Goal: Transaction & Acquisition: Book appointment/travel/reservation

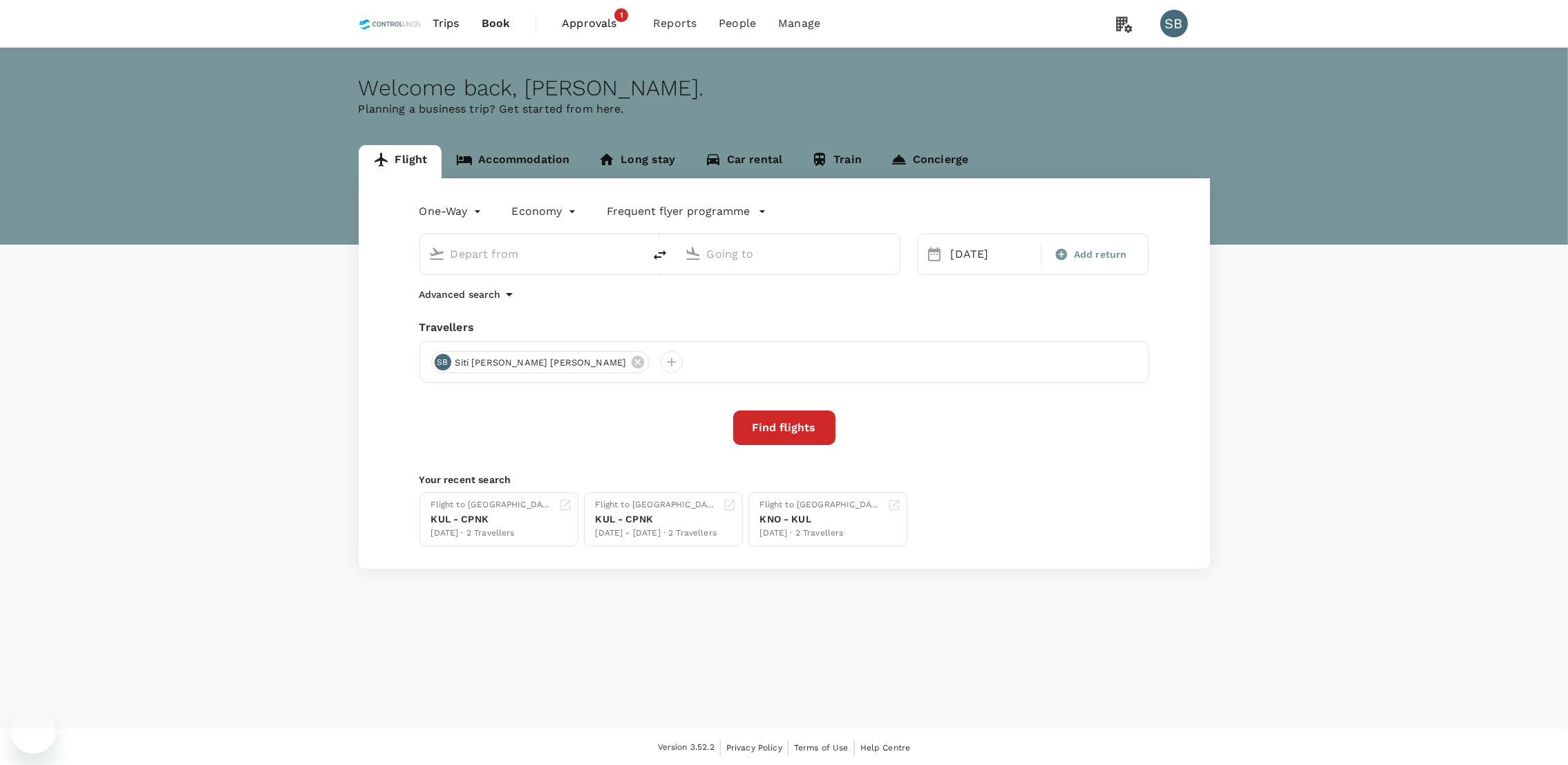
type input "Pontianak, [GEOGRAPHIC_DATA] (any)"
type input "Kuala Lumpur Intl ([GEOGRAPHIC_DATA])"
type input "Pontianak, Indonesia (any)"
type input "Kuala Lumpur Intl (KUL)"
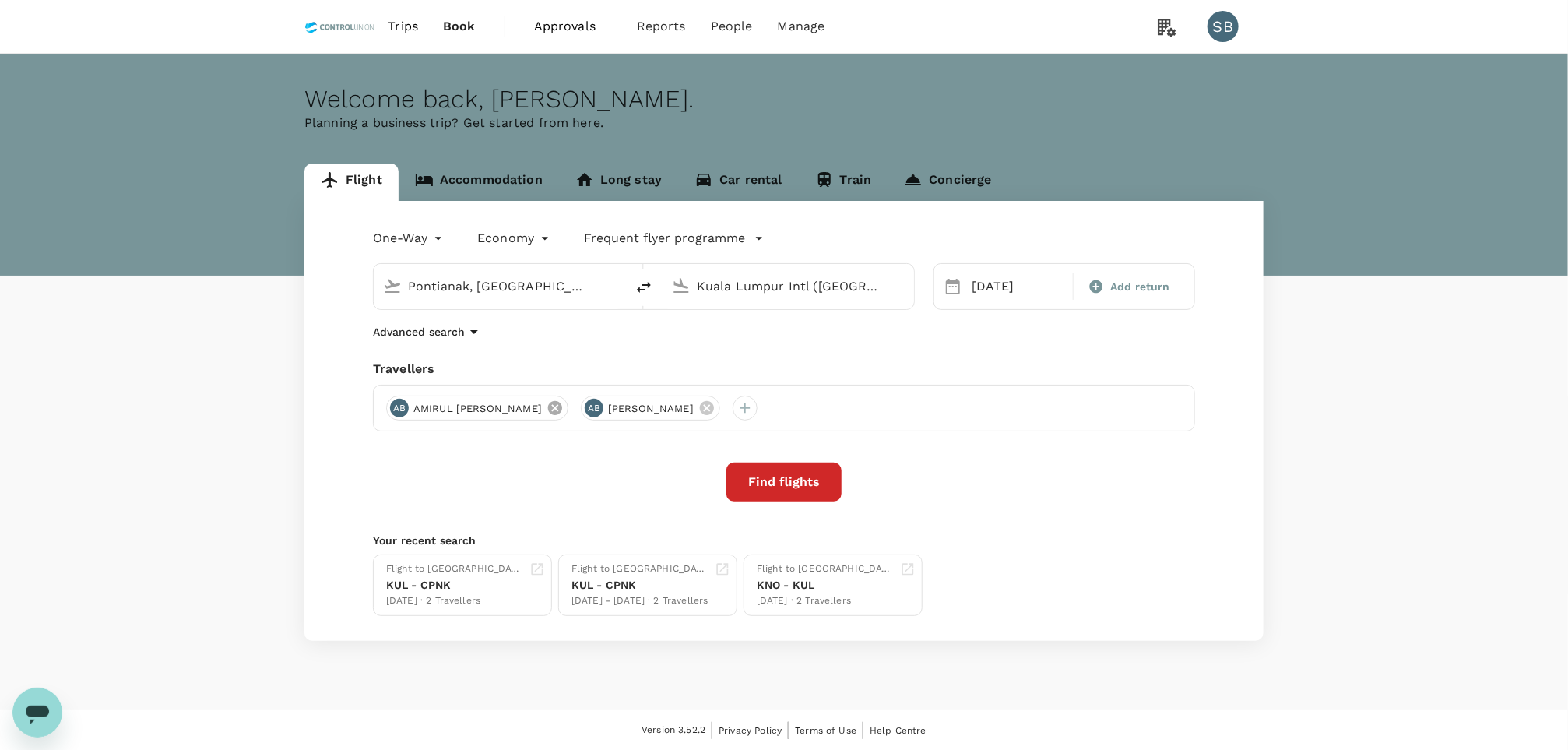
click at [563, 409] on icon at bounding box center [556, 408] width 17 height 17
click at [521, 409] on icon at bounding box center [512, 408] width 17 height 17
click at [402, 406] on div at bounding box center [399, 408] width 25 height 25
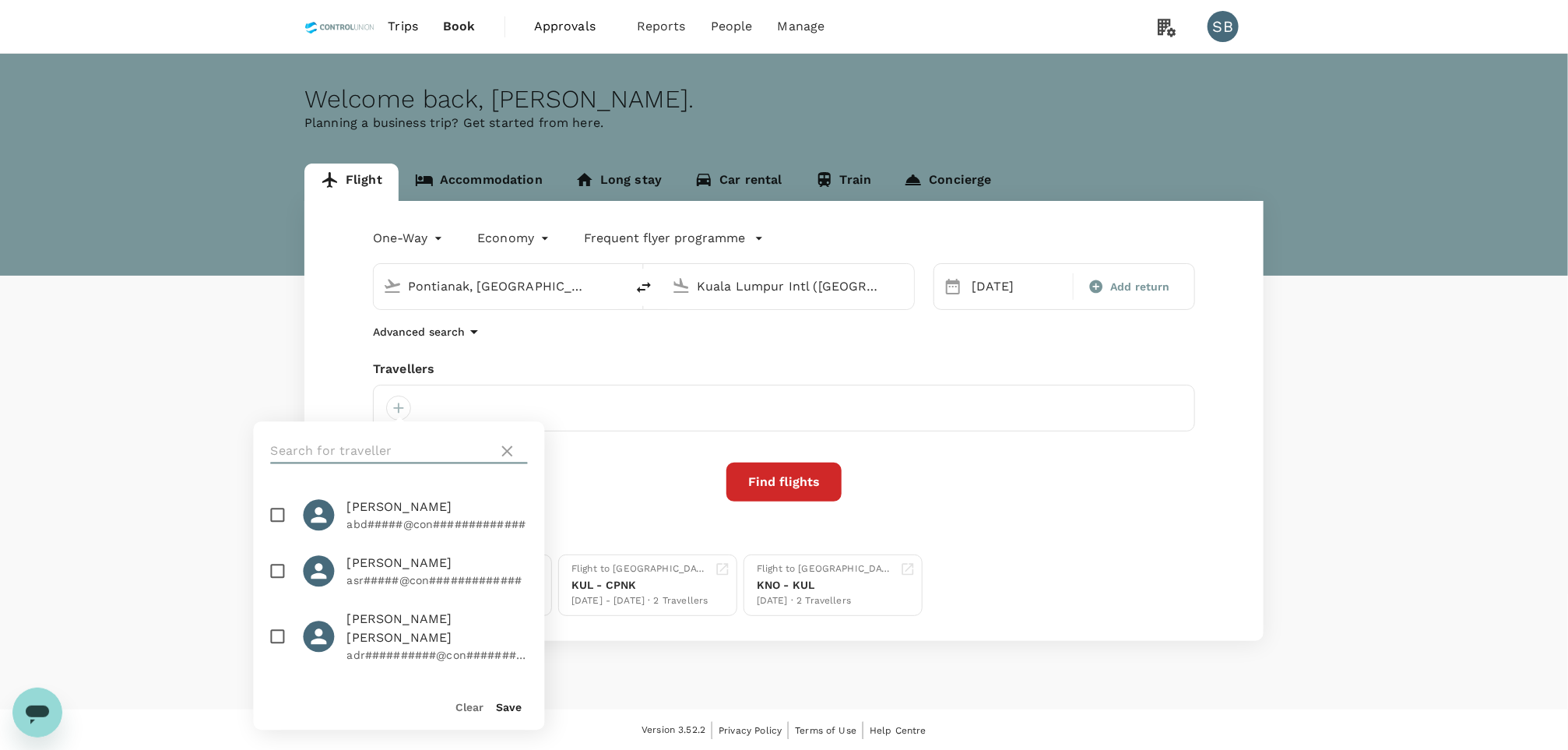
click at [359, 453] on input "text" at bounding box center [381, 452] width 221 height 25
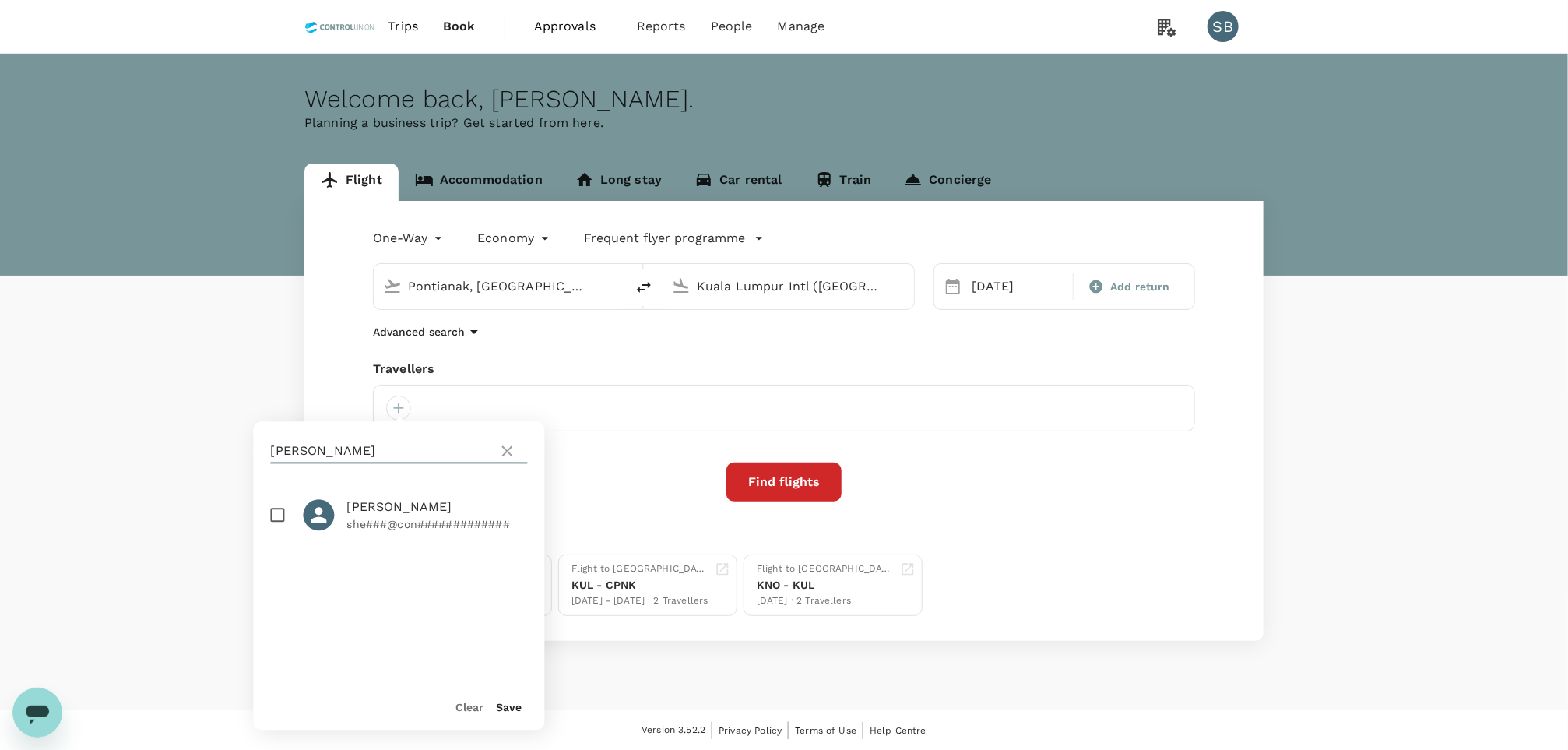
type input "sheron"
click at [330, 526] on div at bounding box center [326, 515] width 44 height 31
checkbox input "true"
click at [514, 704] on button "Save" at bounding box center [509, 708] width 26 height 13
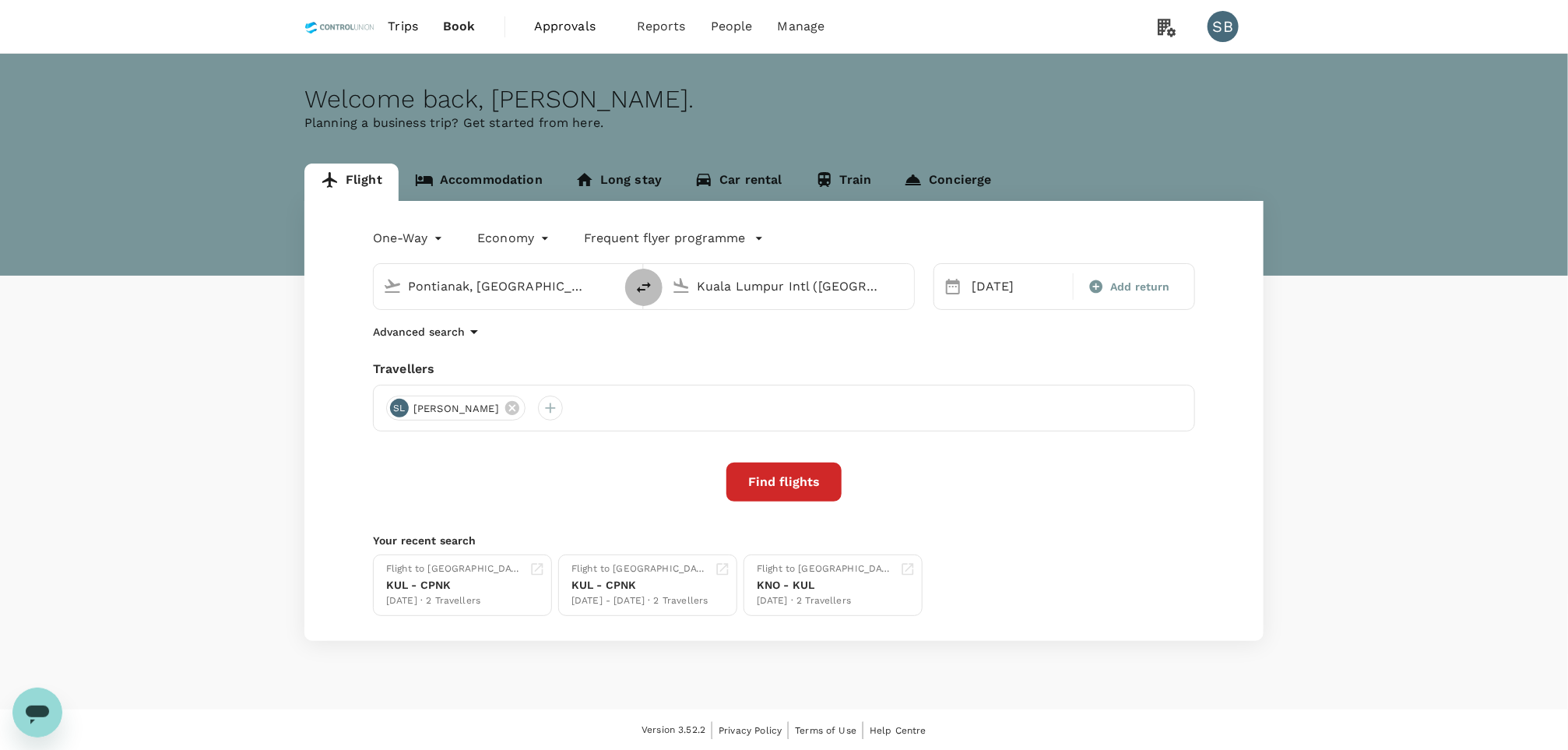
click at [644, 292] on icon "delete" at bounding box center [644, 287] width 19 height 19
type input "Kuala Lumpur Intl (KUL)"
click at [759, 304] on div "Pontianak, Indonesia (any)" at bounding box center [788, 286] width 252 height 46
click at [771, 294] on input "Pontianak, Indonesia (any)" at bounding box center [789, 286] width 184 height 24
click at [766, 344] on p "[GEOGRAPHIC_DATA]" at bounding box center [811, 348] width 273 height 16
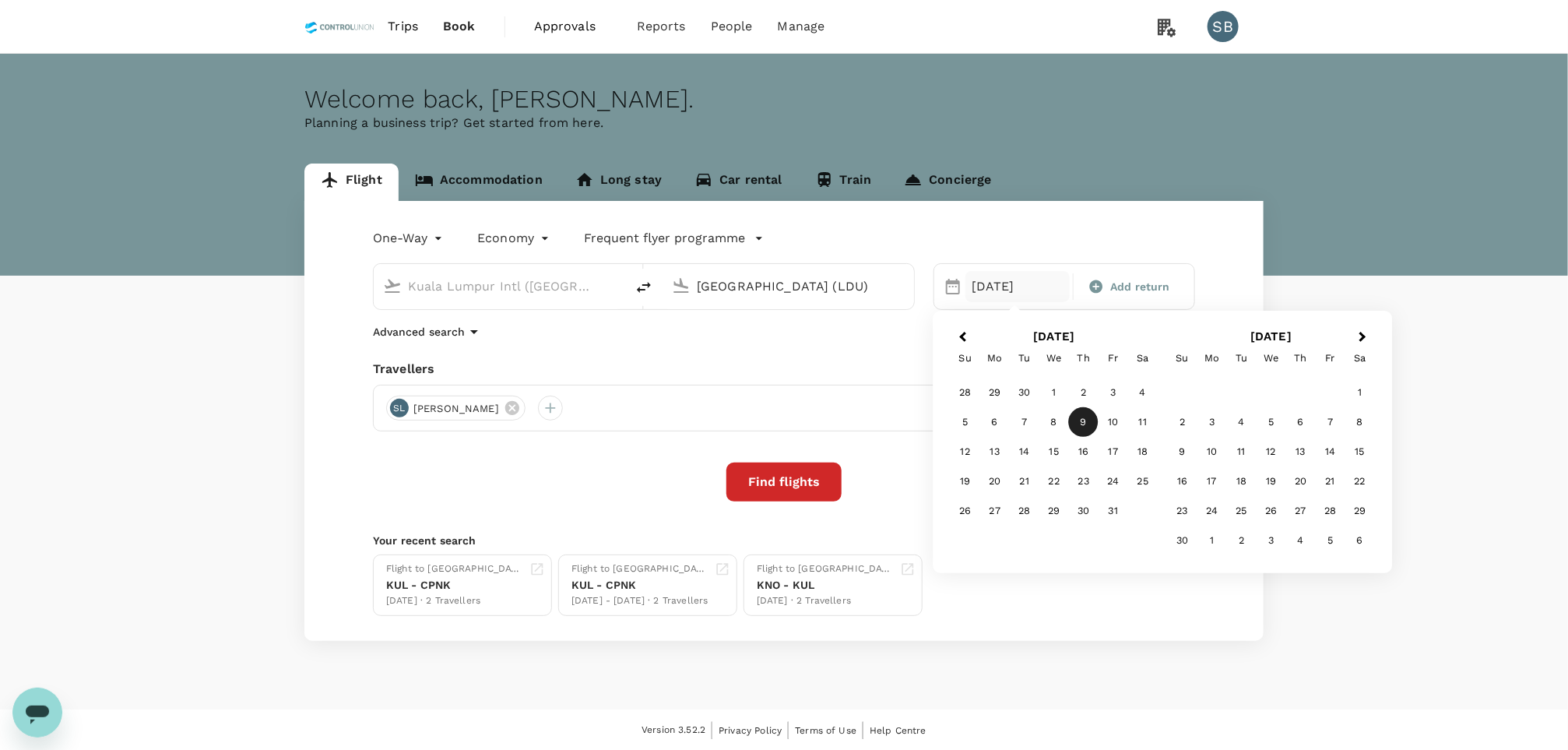
type input "Lahad Datu Airport (LDU)"
click at [998, 274] on div "09 Oct" at bounding box center [1017, 286] width 104 height 31
click at [1000, 393] on div "29" at bounding box center [995, 392] width 30 height 30
click at [1138, 283] on span "Add return" at bounding box center [1140, 286] width 60 height 16
type input "roundtrip"
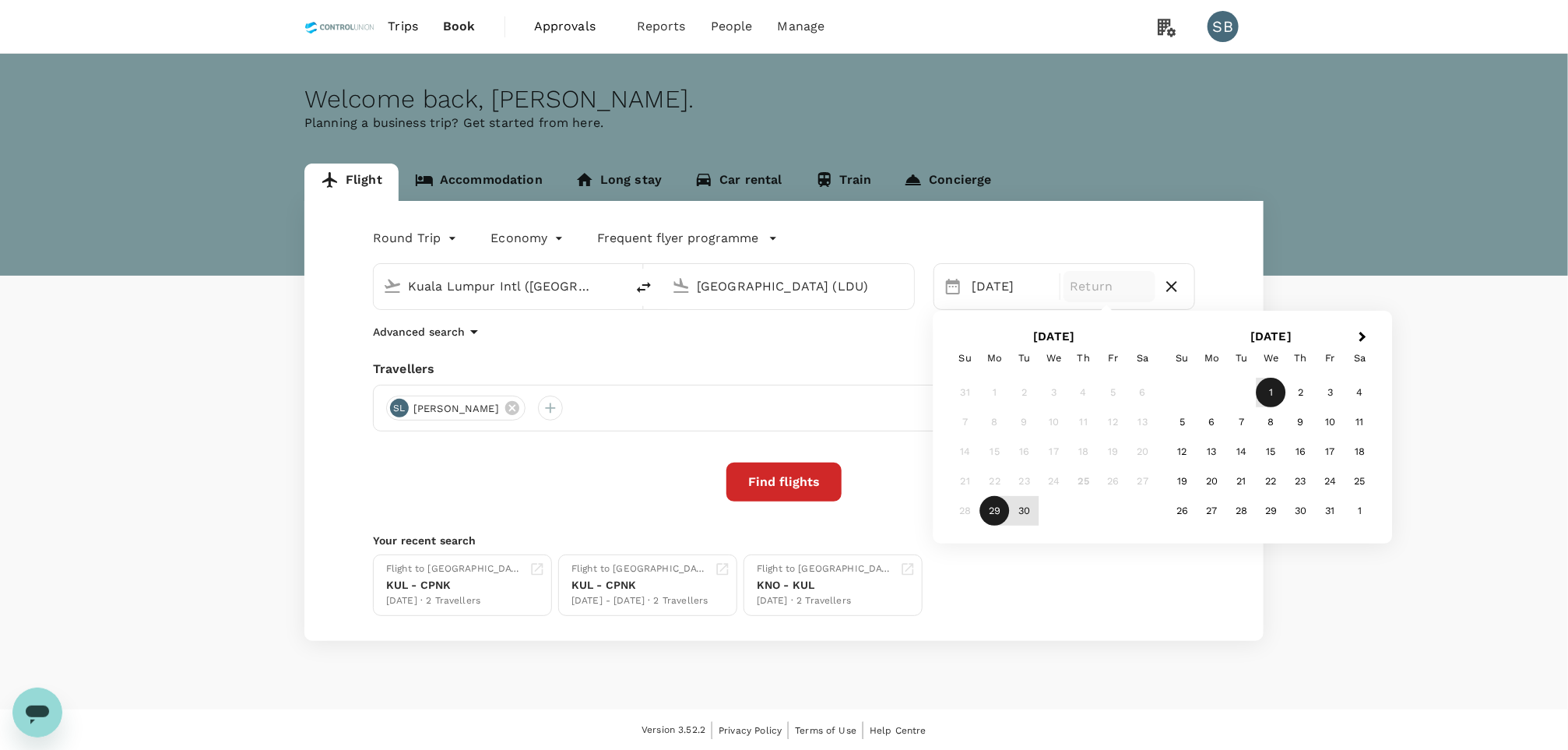
click at [1275, 395] on div "1" at bounding box center [1272, 392] width 30 height 30
click at [823, 481] on button "Find flights" at bounding box center [784, 482] width 115 height 39
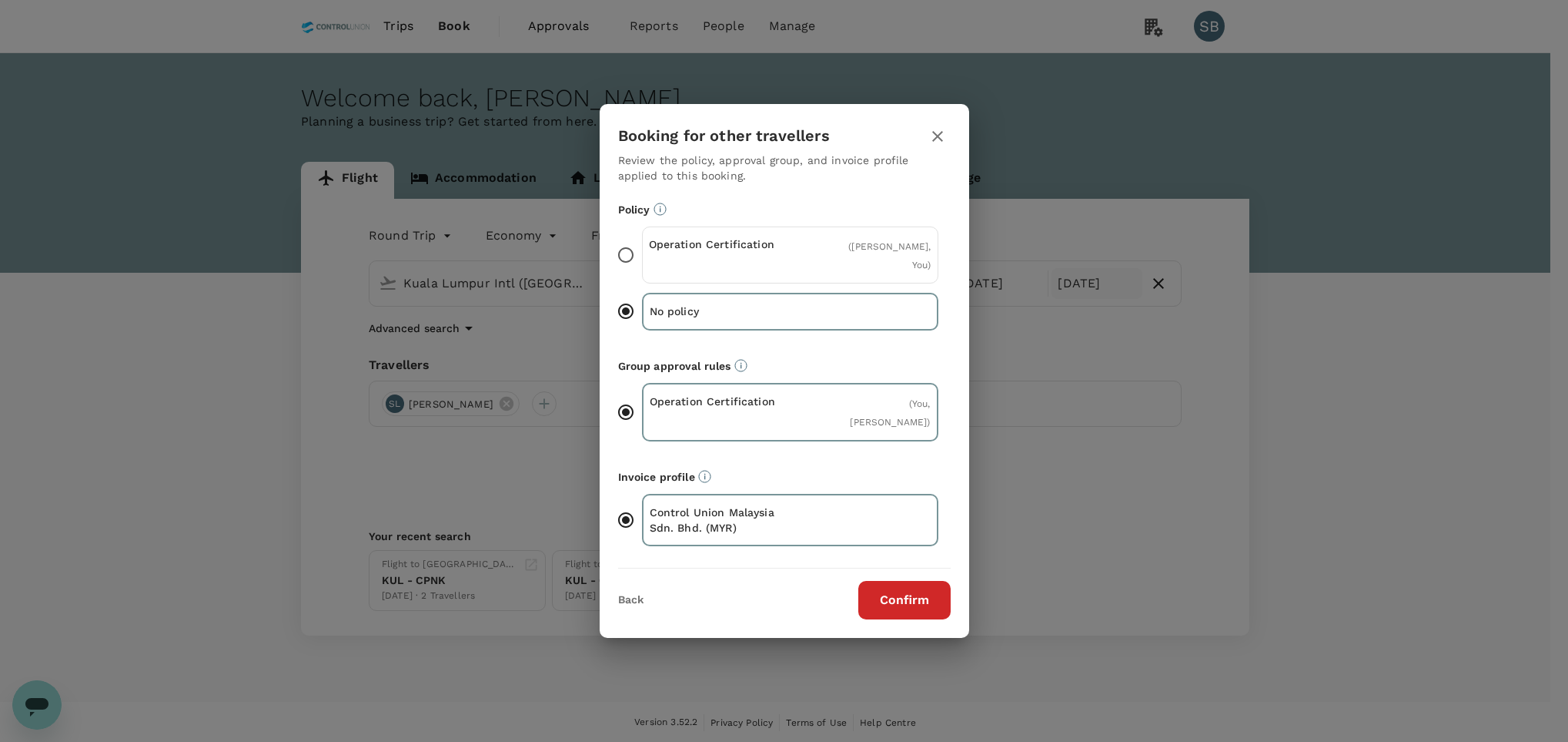
click at [753, 271] on div "Operation Certification" at bounding box center [720, 255] width 142 height 37
click at [642, 271] on input "Operation Certification ( Sheron Pui Ling Wui, You )" at bounding box center [626, 255] width 33 height 33
click at [875, 597] on button "Confirm" at bounding box center [904, 600] width 92 height 39
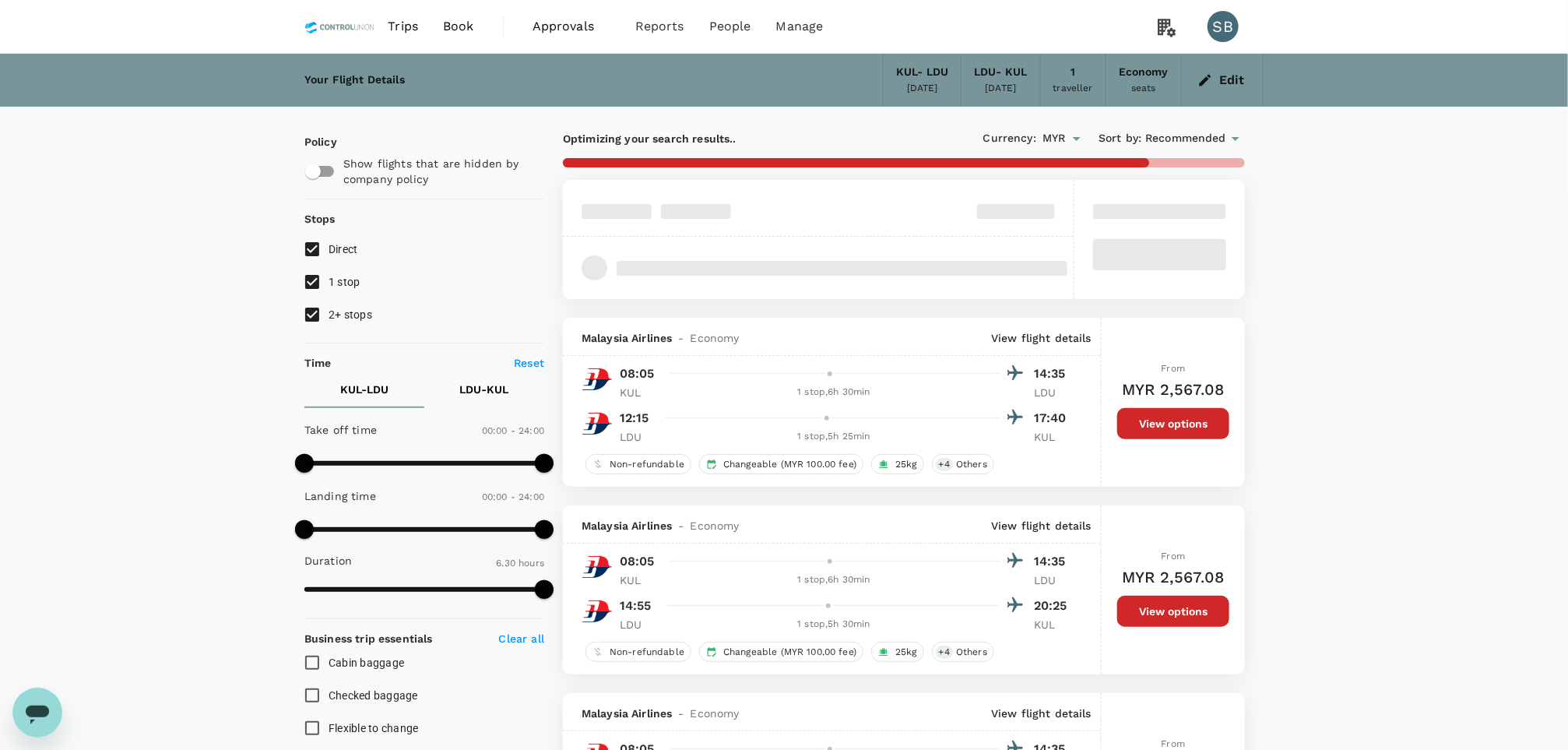
type input "MYR"
type input "1440"
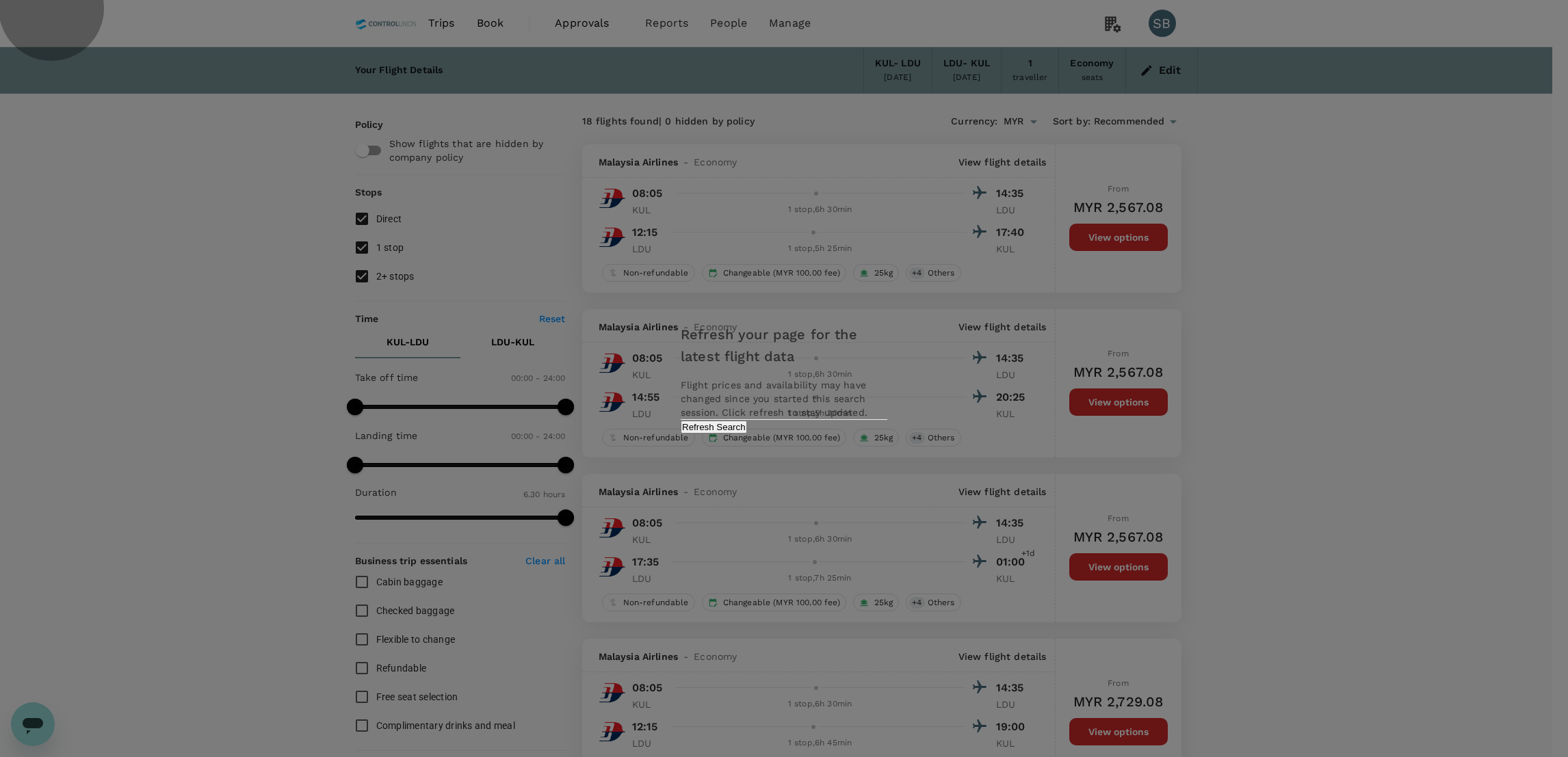
click at [747, 434] on button "Refresh Search" at bounding box center [714, 427] width 66 height 13
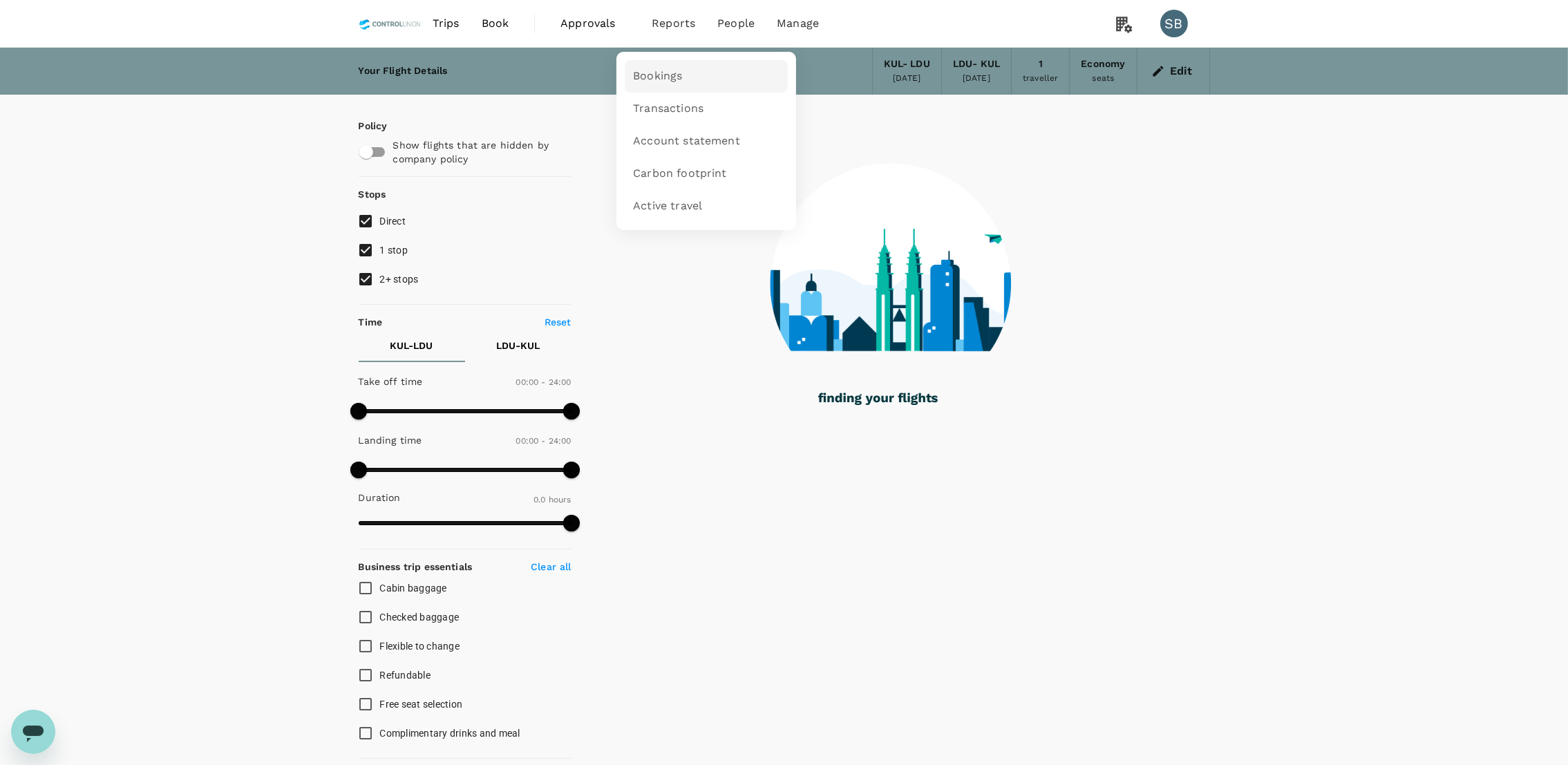
click at [711, 79] on link "Bookings" at bounding box center [706, 76] width 163 height 33
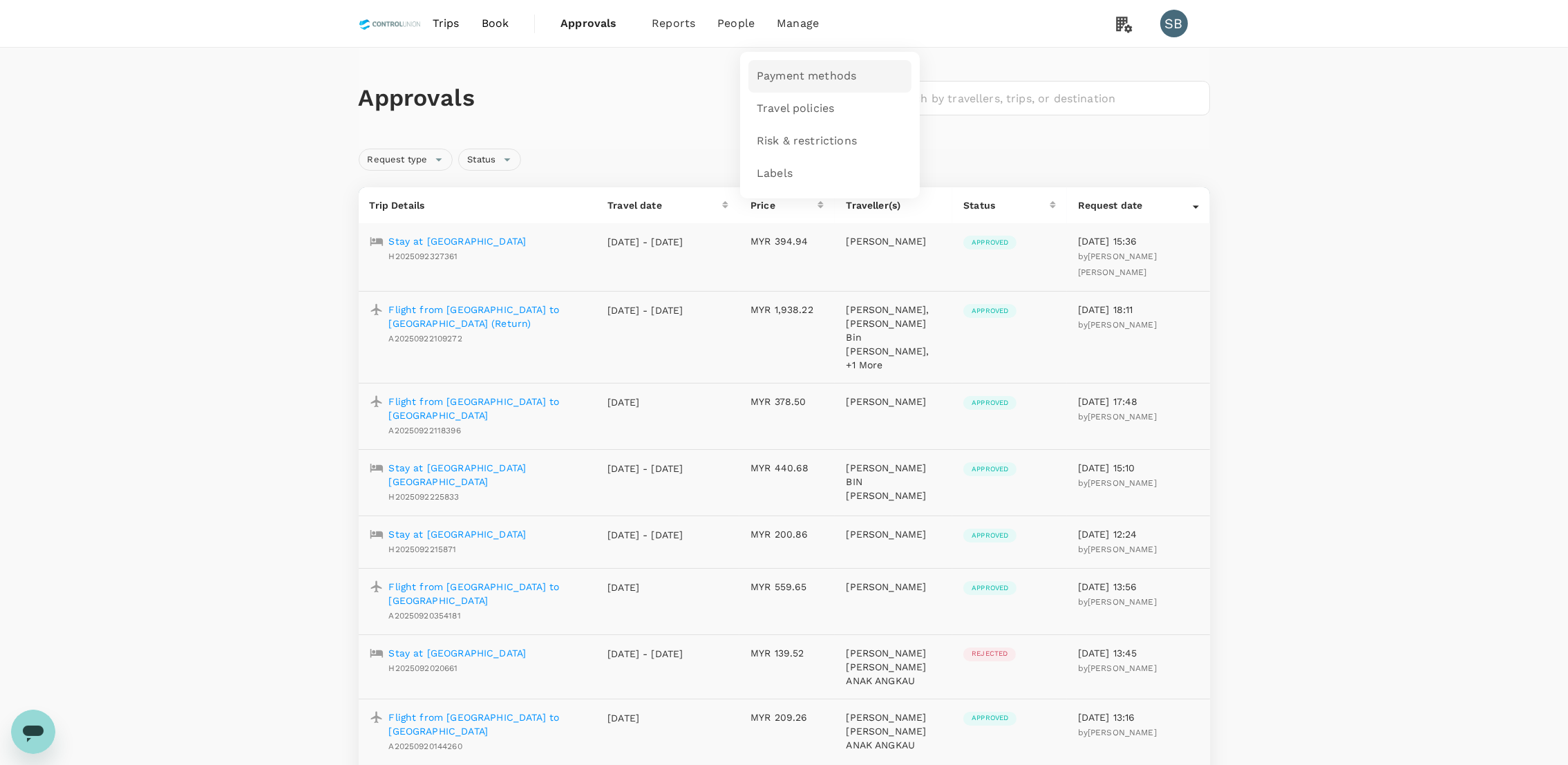
click at [797, 78] on span "Payment methods" at bounding box center [806, 76] width 100 height 16
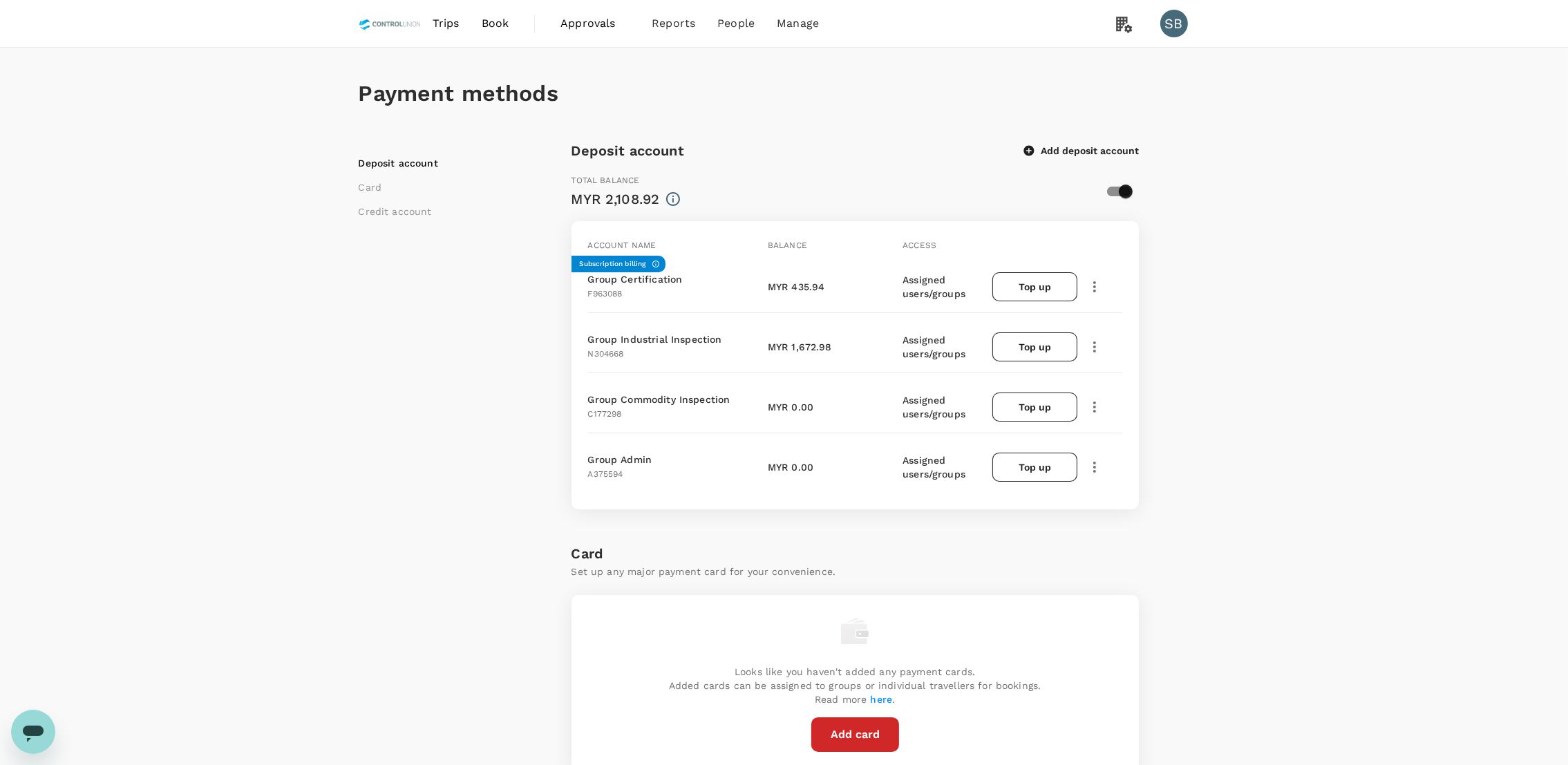
click at [567, 21] on span "Approvals" at bounding box center [595, 24] width 69 height 17
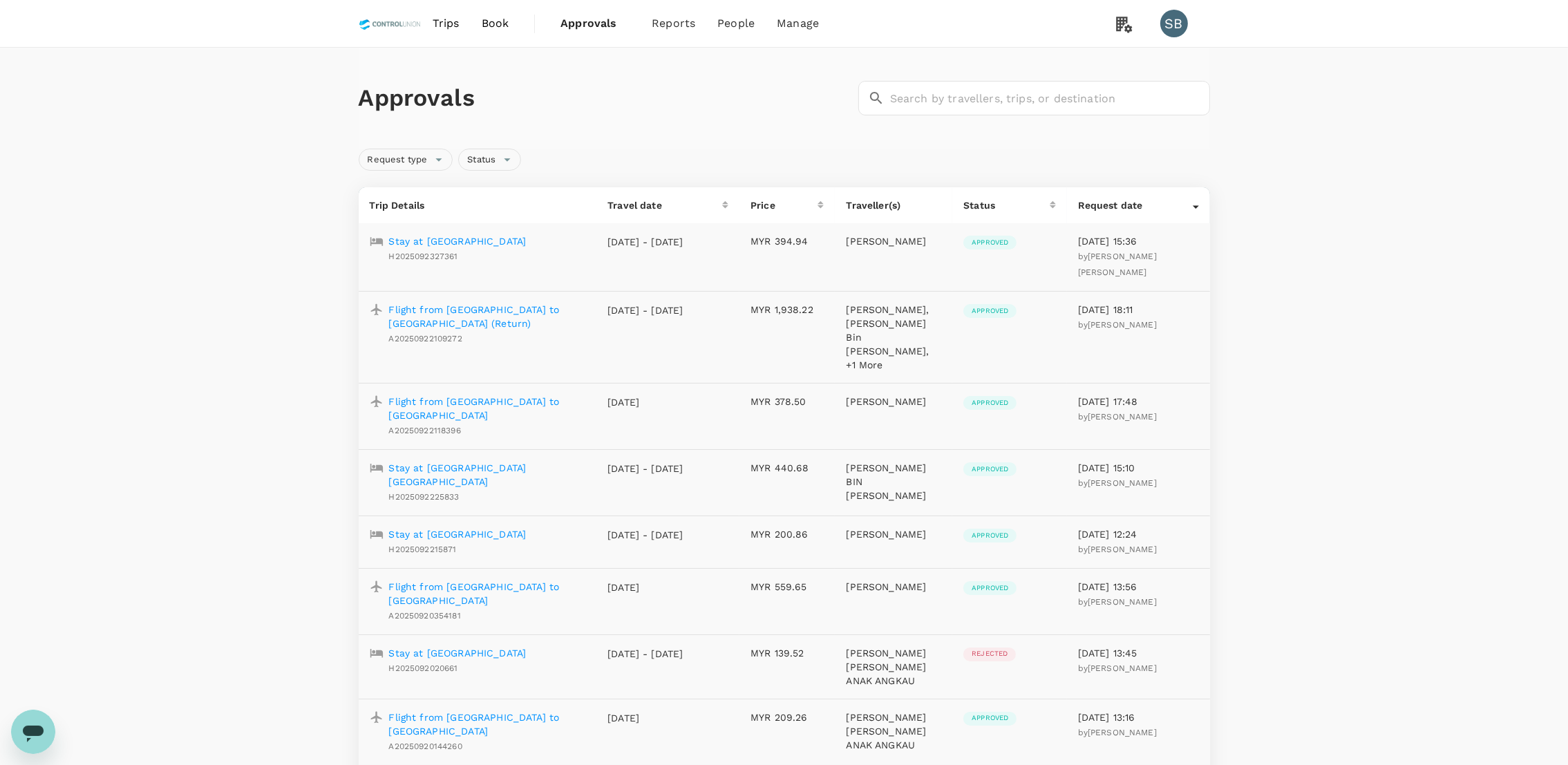
drag, startPoint x: 265, startPoint y: 128, endPoint x: 1237, endPoint y: 199, distance: 974.6
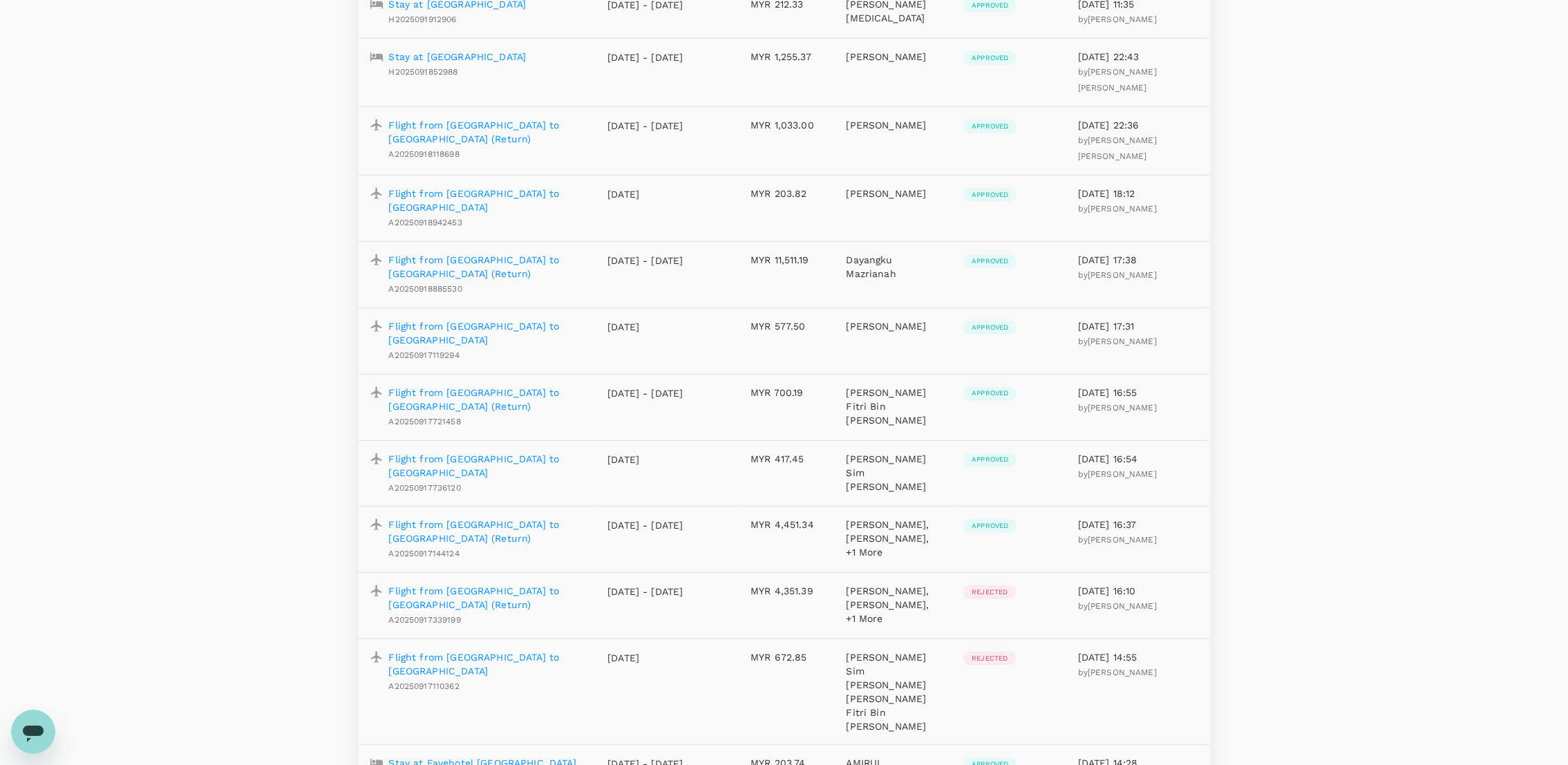
scroll to position [1206, 0]
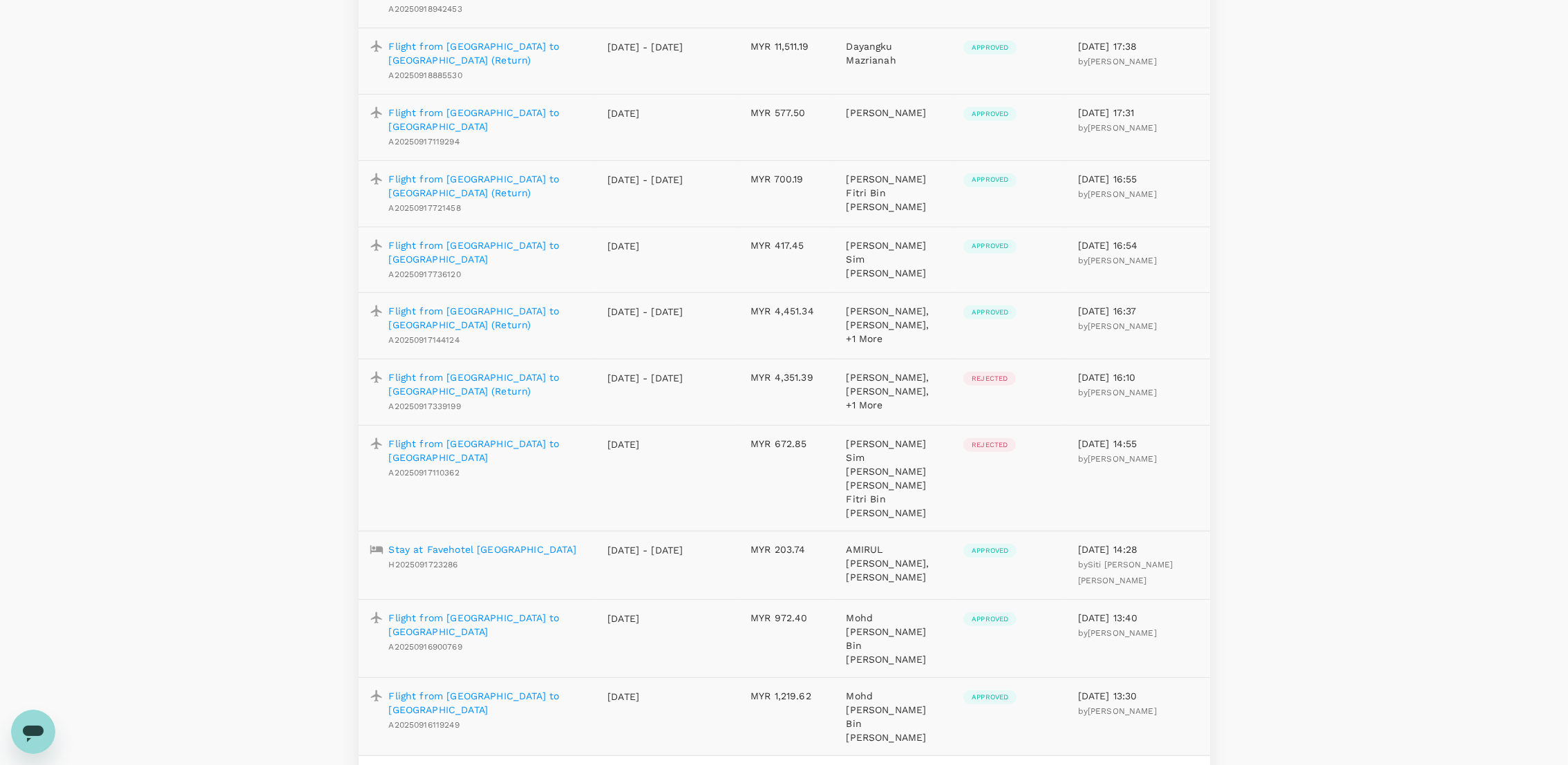
click at [1191, 764] on icon "Go to next page" at bounding box center [1195, 774] width 17 height 17
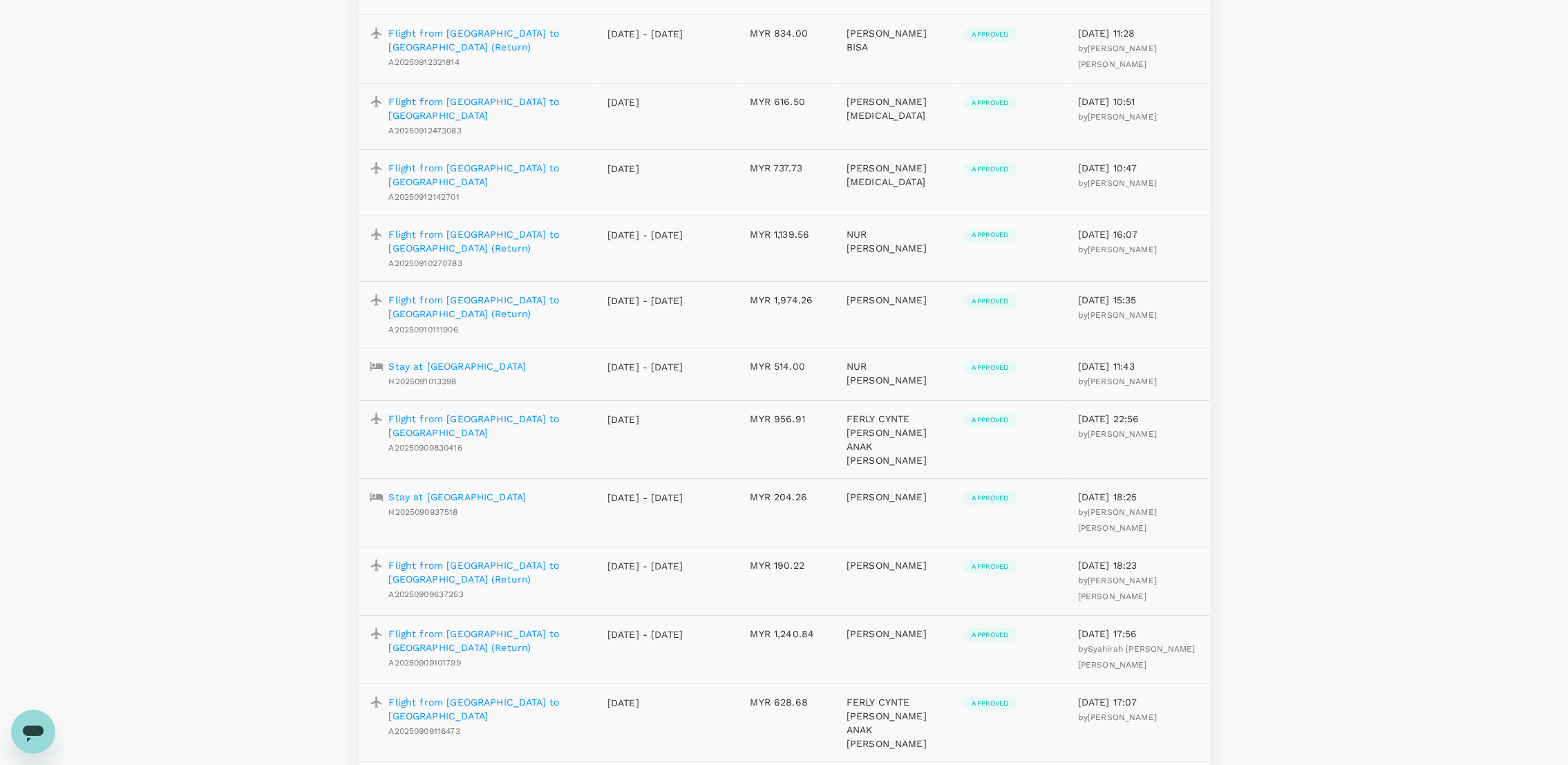
scroll to position [376, 0]
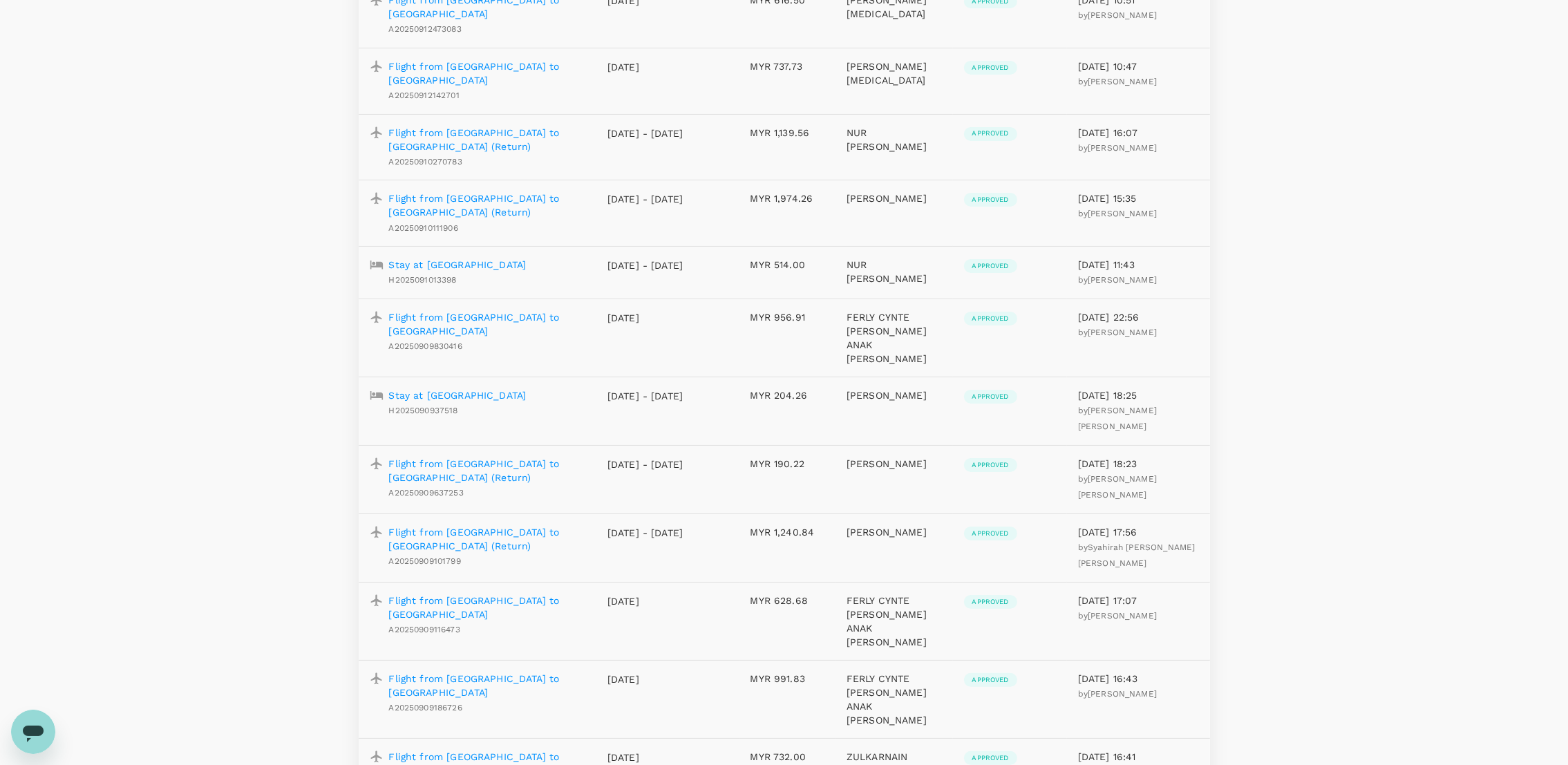
click at [517, 525] on p "Flight from [GEOGRAPHIC_DATA] to [GEOGRAPHIC_DATA] (Return)" at bounding box center [487, 539] width 196 height 28
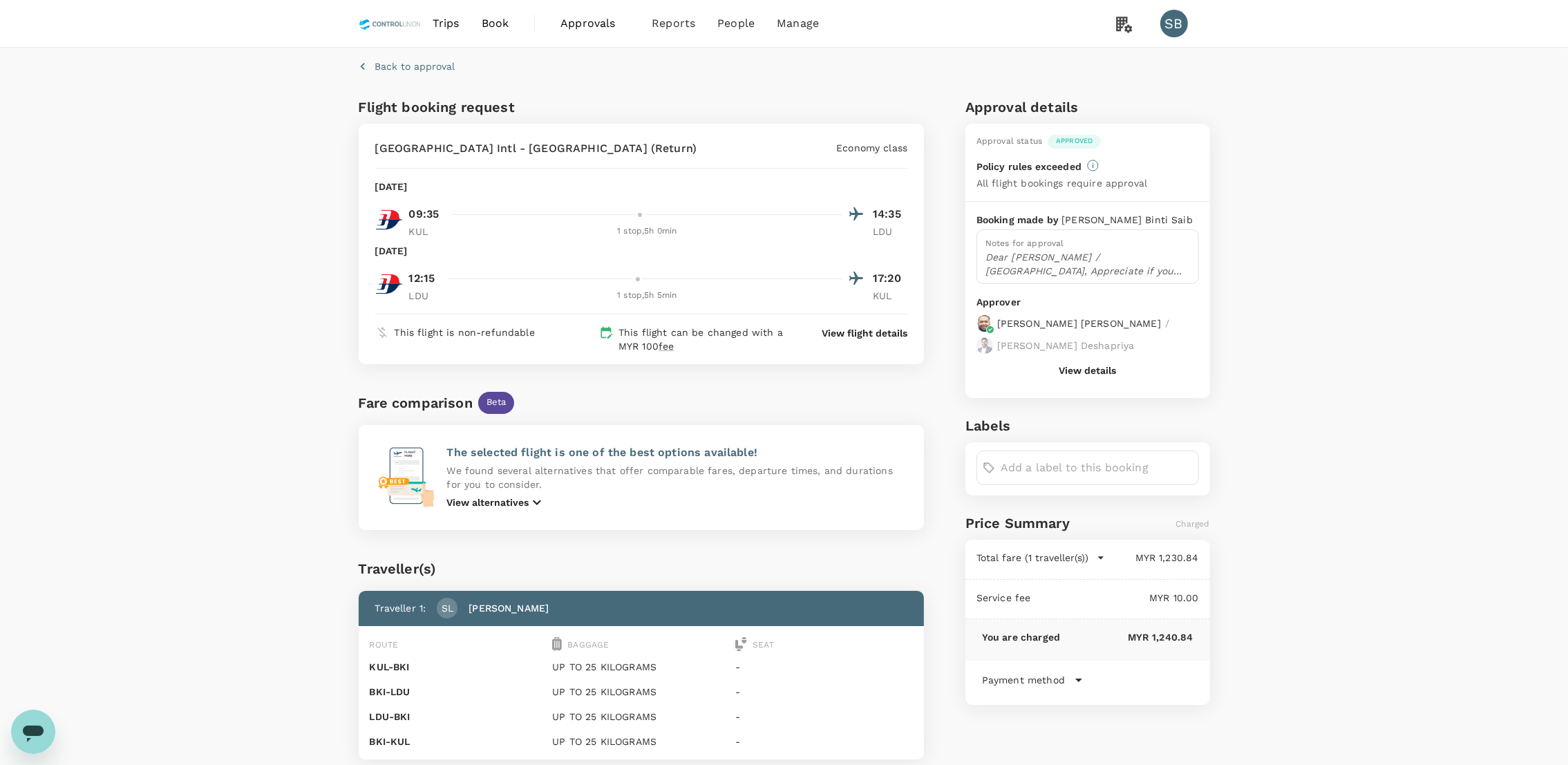
click at [871, 330] on p "View flight details" at bounding box center [864, 333] width 86 height 14
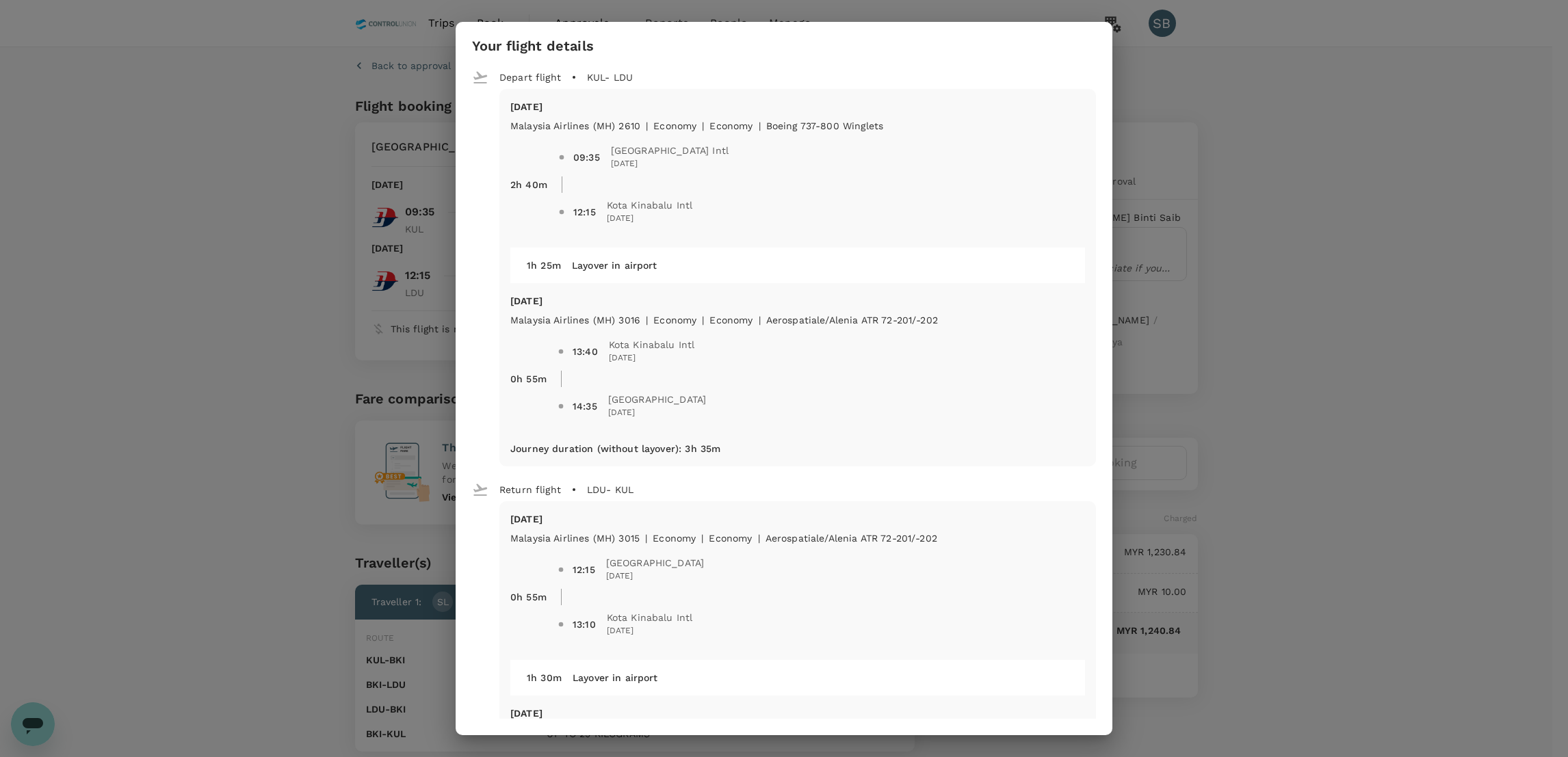
click at [89, 171] on div "Your flight details Depart flight KUL - LDU [DATE] Malaysia Airlines (MH) 2610 …" at bounding box center [784, 378] width 1568 height 757
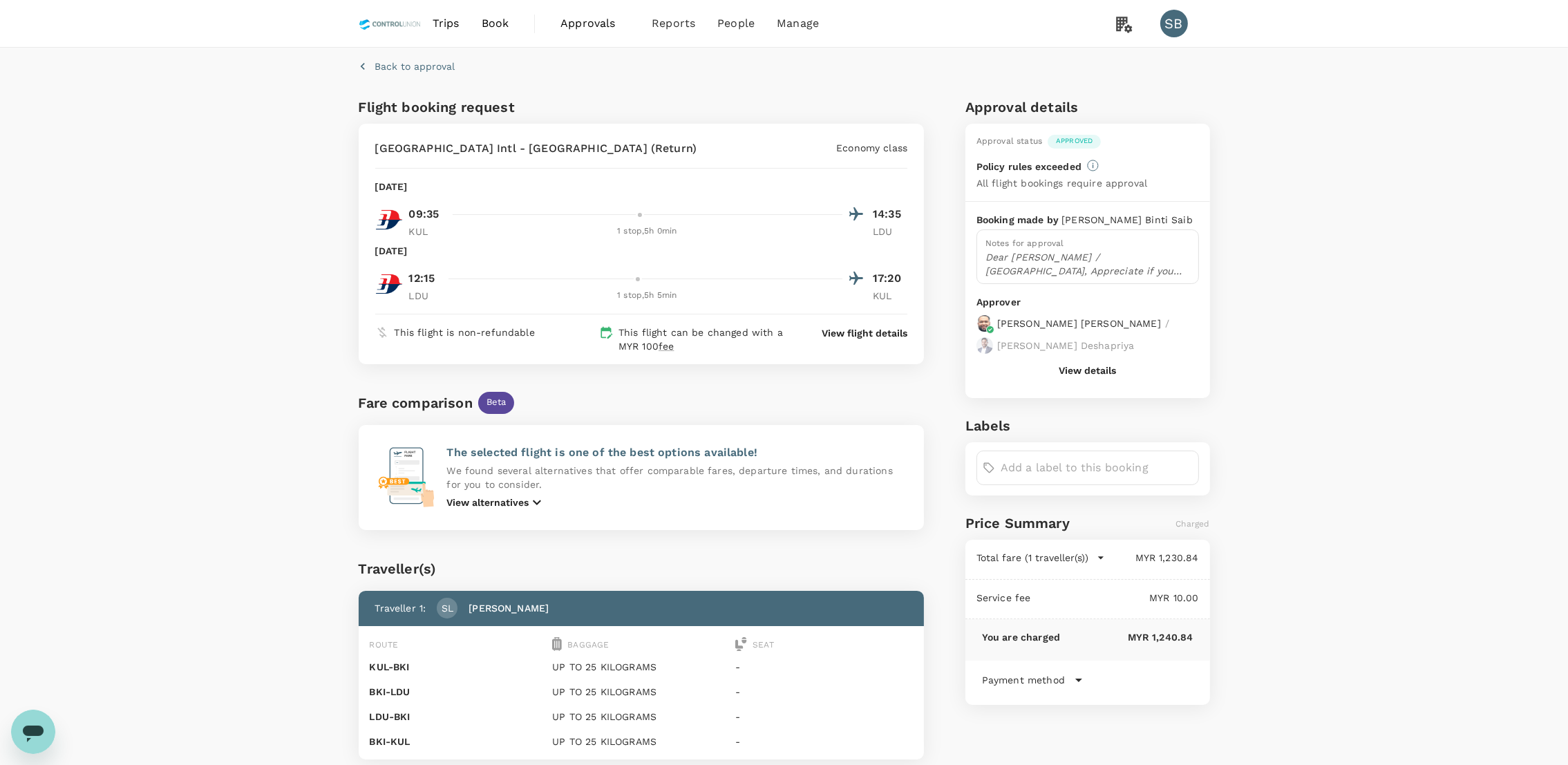
click at [870, 336] on p "View flight details" at bounding box center [864, 333] width 86 height 14
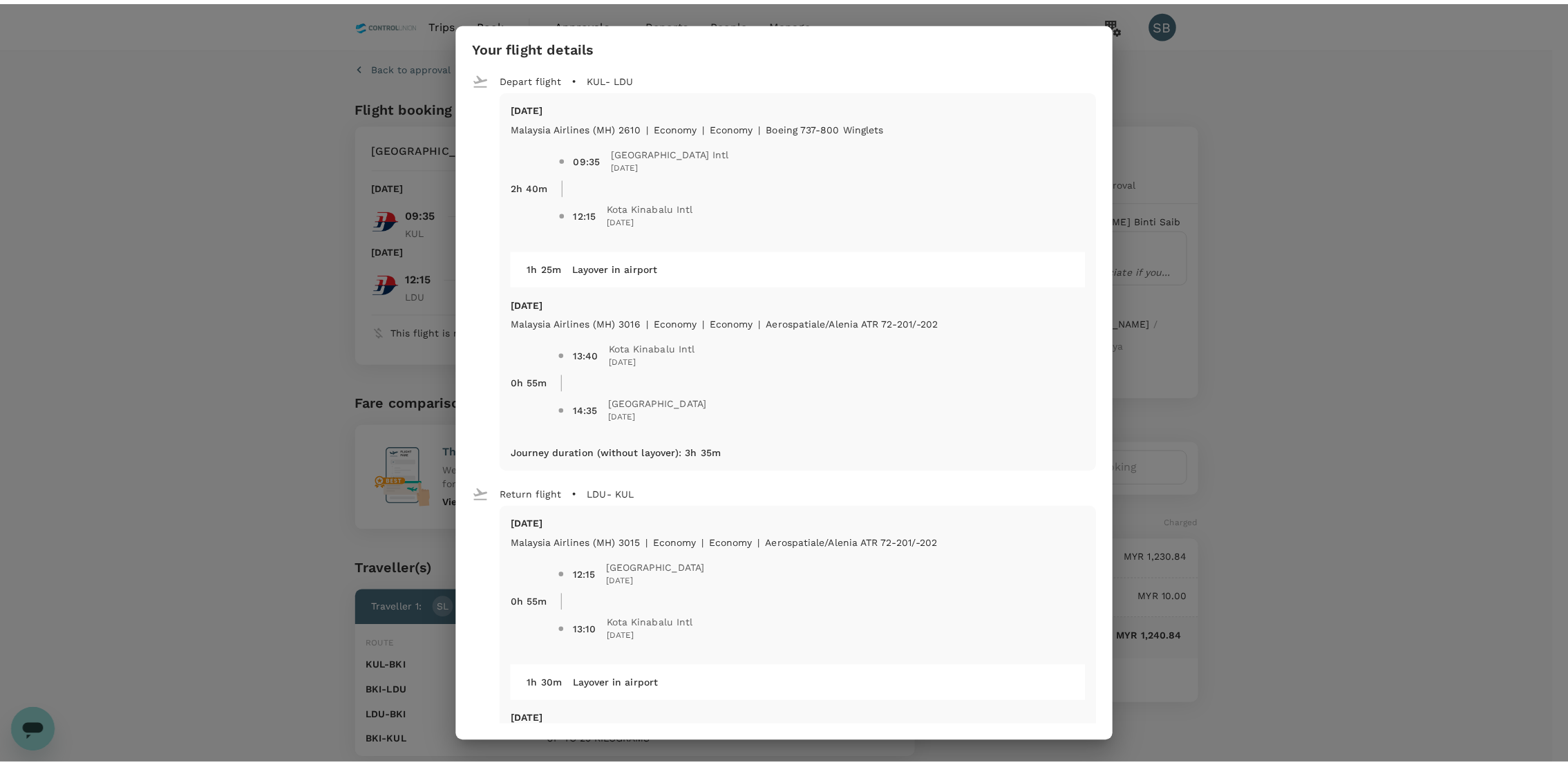
scroll to position [342, 0]
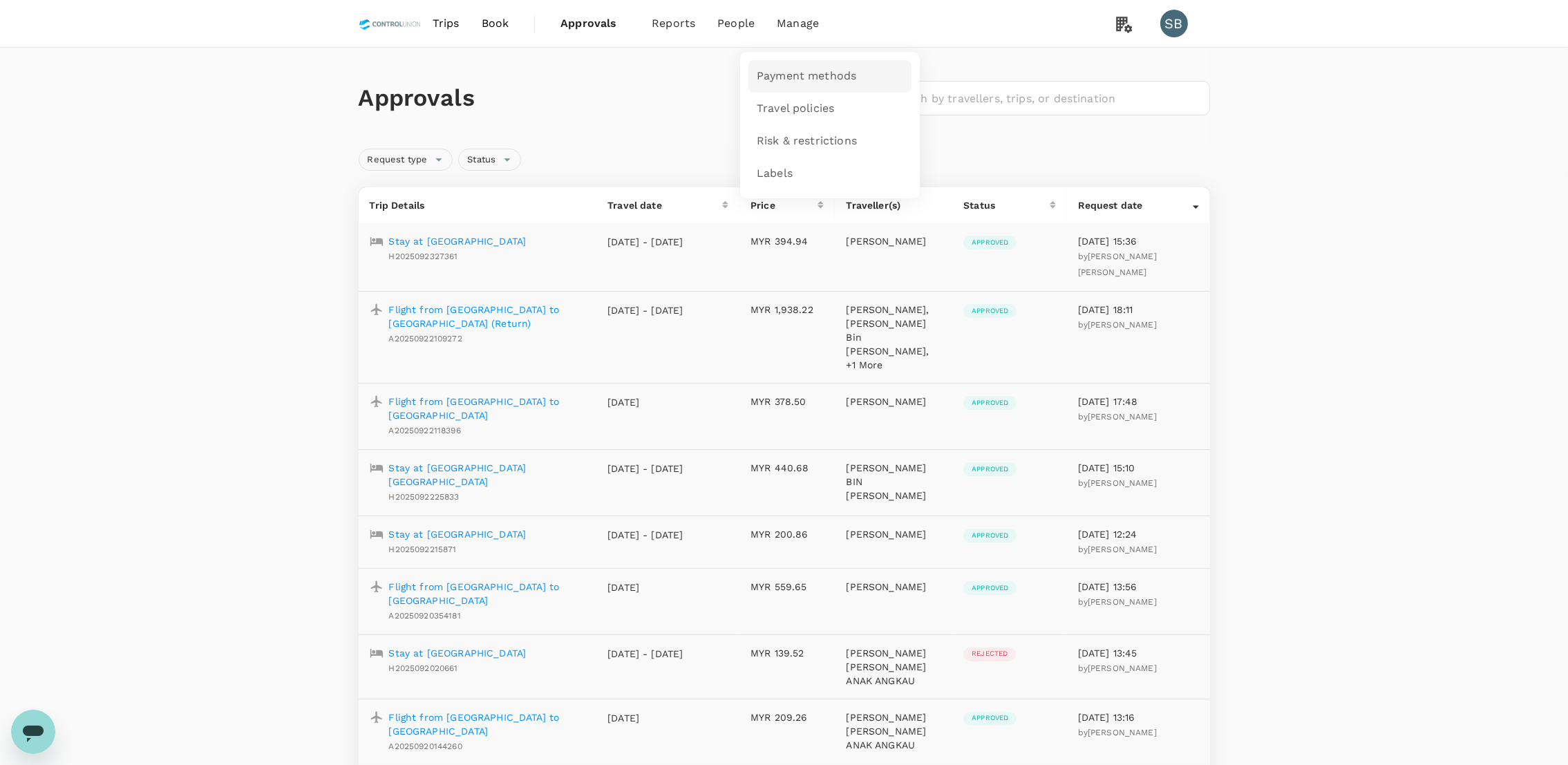
click at [814, 79] on span "Payment methods" at bounding box center [806, 76] width 100 height 16
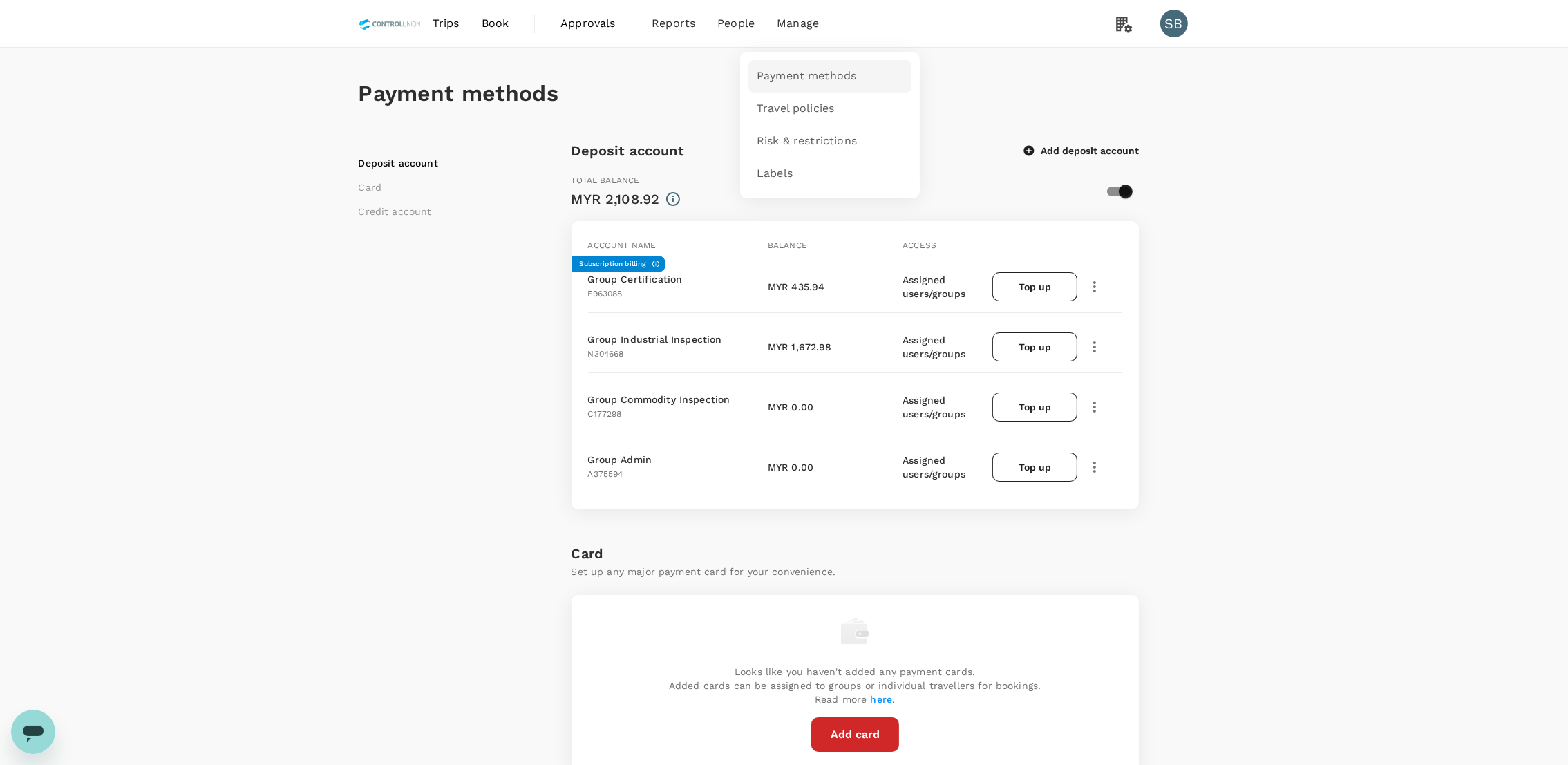
click at [791, 69] on span "Payment methods" at bounding box center [806, 76] width 100 height 16
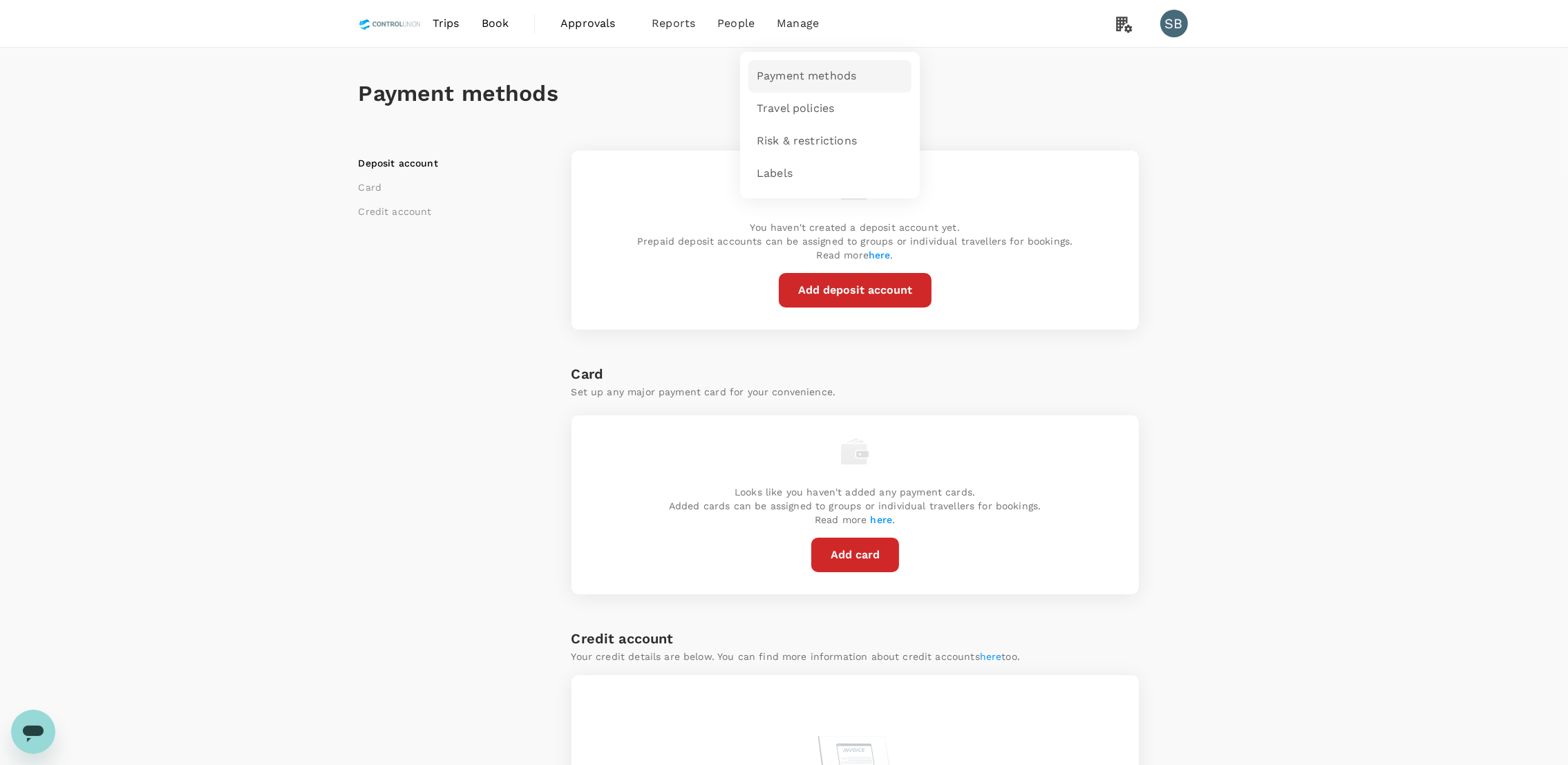
click at [793, 78] on span "Payment methods" at bounding box center [806, 76] width 100 height 16
click at [826, 75] on span "Payment methods" at bounding box center [806, 76] width 100 height 16
